Goal: Transaction & Acquisition: Book appointment/travel/reservation

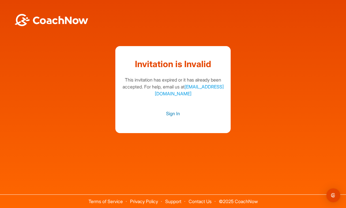
click at [176, 114] on link "Sign In" at bounding box center [173, 113] width 104 height 7
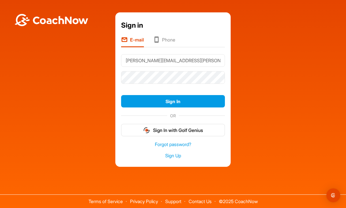
type input "[PERSON_NAME][EMAIL_ADDRESS][PERSON_NAME][DOMAIN_NAME]"
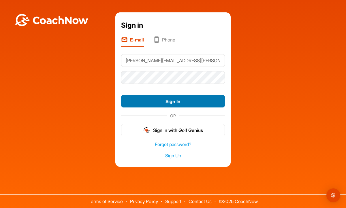
click at [170, 103] on button "Sign In" at bounding box center [173, 101] width 104 height 12
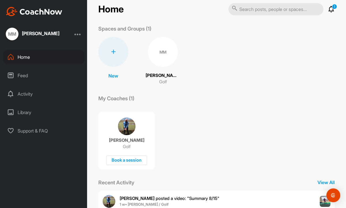
scroll to position [26, 0]
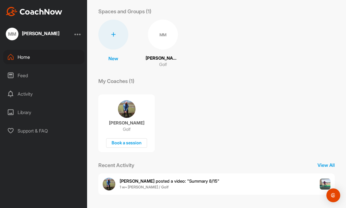
click at [186, 187] on span "1 w • [PERSON_NAME] / Golf" at bounding box center [170, 188] width 100 height 6
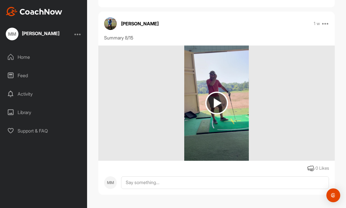
scroll to position [52, 0]
click at [214, 104] on img at bounding box center [216, 103] width 23 height 23
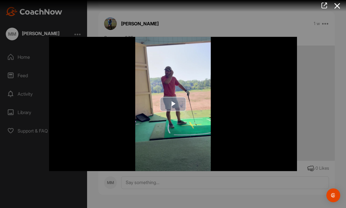
click at [173, 104] on span "Video Player" at bounding box center [173, 104] width 0 height 0
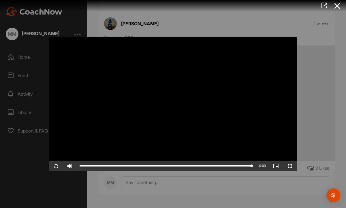
click at [223, 29] on div at bounding box center [173, 104] width 346 height 208
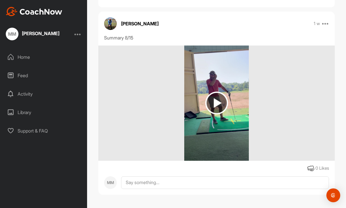
click at [22, 77] on div "Feed" at bounding box center [43, 75] width 81 height 14
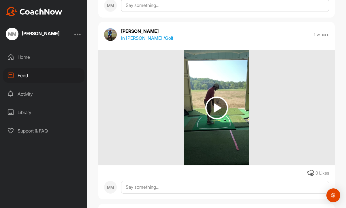
scroll to position [233, 0]
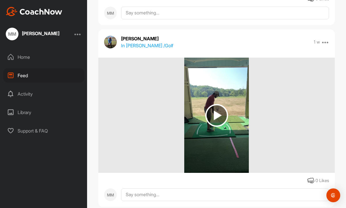
click at [220, 114] on img at bounding box center [216, 115] width 23 height 23
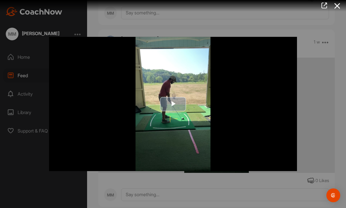
click at [173, 104] on span "Video Player" at bounding box center [173, 104] width 0 height 0
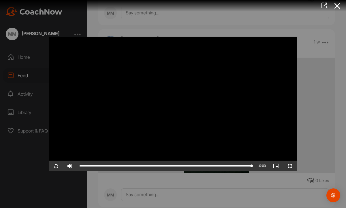
click at [323, 85] on div at bounding box center [173, 104] width 346 height 208
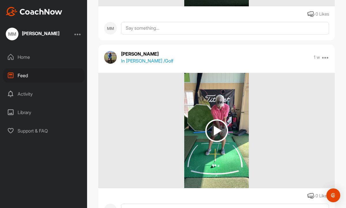
scroll to position [400, 0]
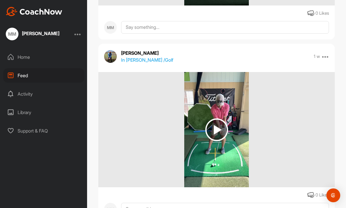
click at [217, 128] on img at bounding box center [216, 129] width 23 height 23
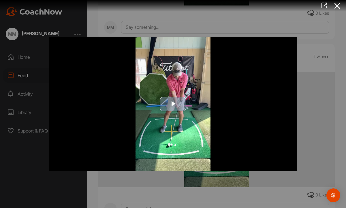
click at [173, 104] on span "Video Player" at bounding box center [173, 104] width 0 height 0
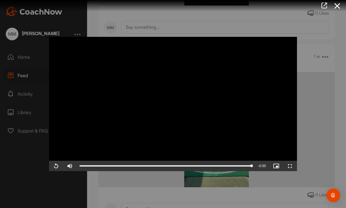
click at [316, 124] on div at bounding box center [173, 104] width 346 height 208
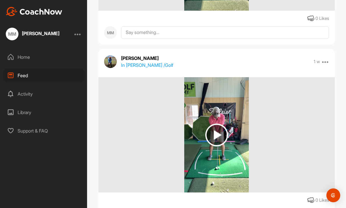
scroll to position [581, 0]
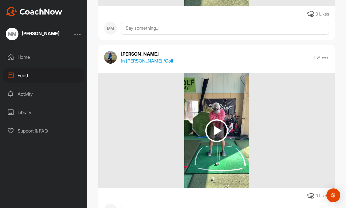
click at [216, 130] on img at bounding box center [216, 130] width 23 height 23
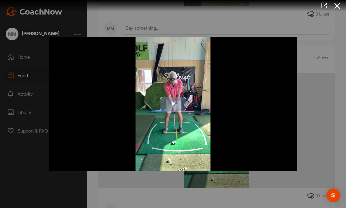
click at [173, 104] on span "Video Player" at bounding box center [173, 104] width 0 height 0
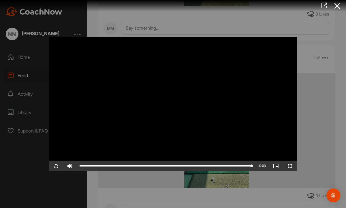
click at [313, 122] on div at bounding box center [173, 104] width 346 height 208
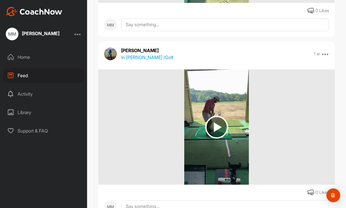
scroll to position [769, 0]
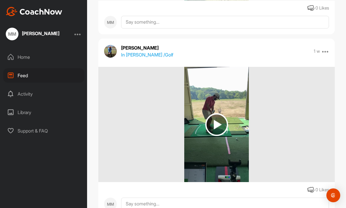
click at [218, 123] on img at bounding box center [216, 124] width 23 height 23
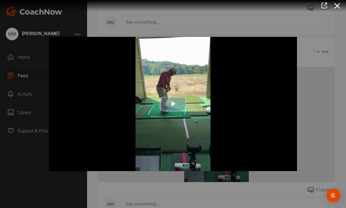
click at [173, 104] on span "Video Player" at bounding box center [173, 104] width 0 height 0
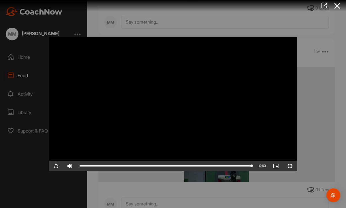
click at [312, 121] on div at bounding box center [173, 104] width 346 height 208
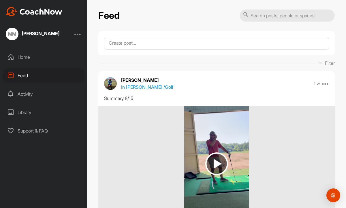
scroll to position [0, 0]
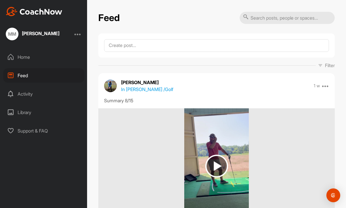
click at [29, 95] on div "Activity" at bounding box center [43, 94] width 81 height 14
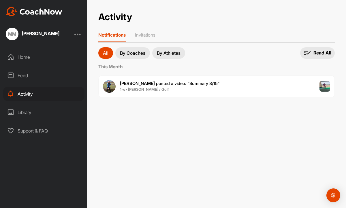
click at [25, 112] on div "Library" at bounding box center [43, 112] width 81 height 14
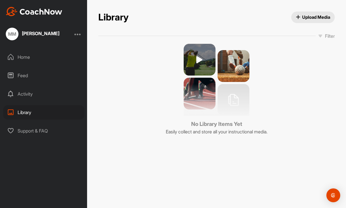
click at [25, 58] on div "Home" at bounding box center [43, 57] width 81 height 14
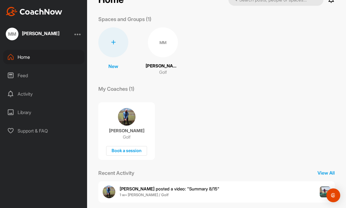
scroll to position [26, 0]
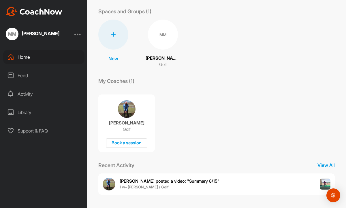
click at [123, 106] on img at bounding box center [127, 109] width 18 height 18
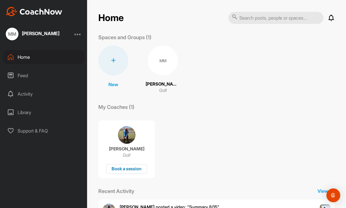
click at [128, 170] on div "Book a session" at bounding box center [126, 169] width 41 height 10
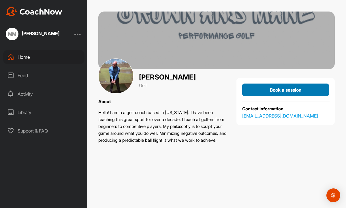
click at [264, 89] on div "Book a session" at bounding box center [286, 89] width 78 height 7
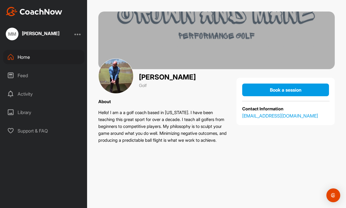
click at [26, 58] on div "Home" at bounding box center [43, 57] width 81 height 14
